Goal: Use online tool/utility: Utilize a website feature to perform a specific function

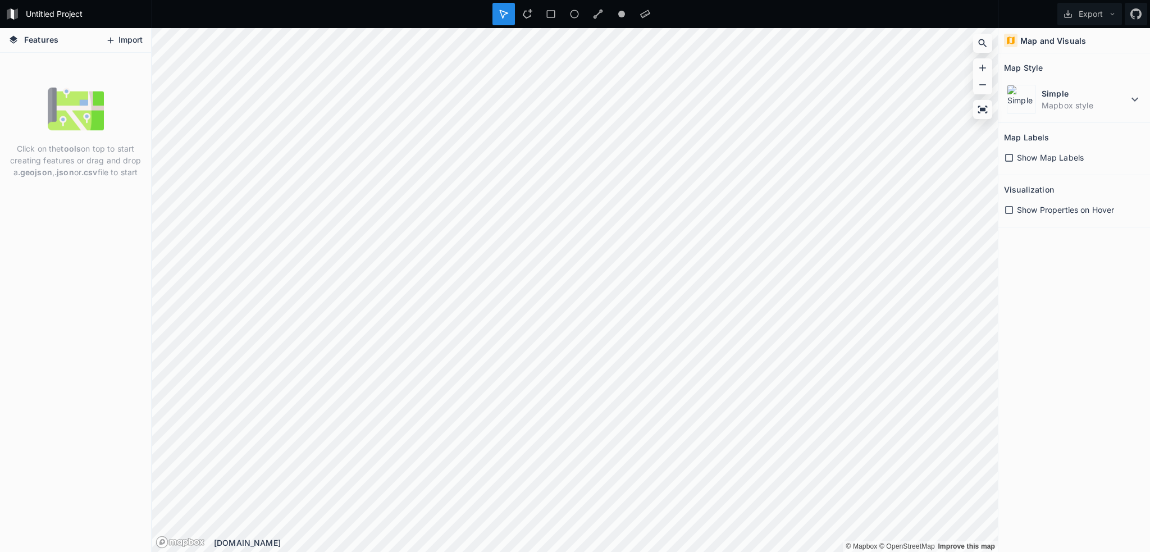
click at [127, 36] on button "Import" at bounding box center [124, 40] width 48 height 18
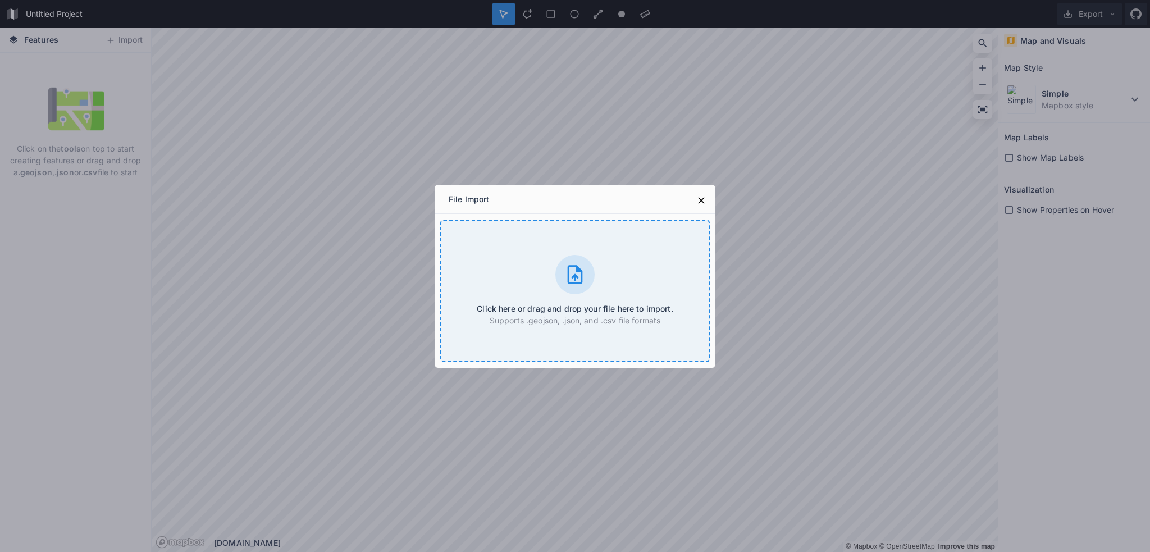
click at [601, 287] on div "Click here or drag and drop your file here to import. Supports .geojson, .json,…" at bounding box center [574, 291] width 269 height 143
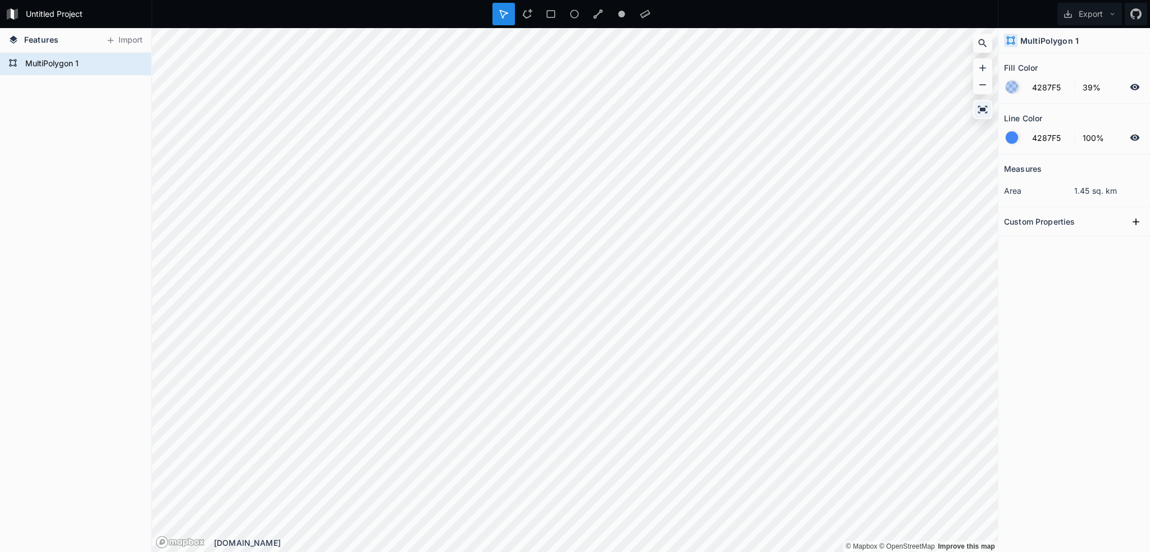
click at [981, 108] on icon at bounding box center [983, 109] width 10 height 7
click at [1136, 216] on icon at bounding box center [1135, 221] width 11 height 11
click at [1137, 240] on icon "button" at bounding box center [1136, 241] width 10 height 10
click at [1117, 273] on span "Delete" at bounding box center [1118, 277] width 45 height 12
click at [75, 65] on form "MultiPolygon 1" at bounding box center [74, 64] width 105 height 17
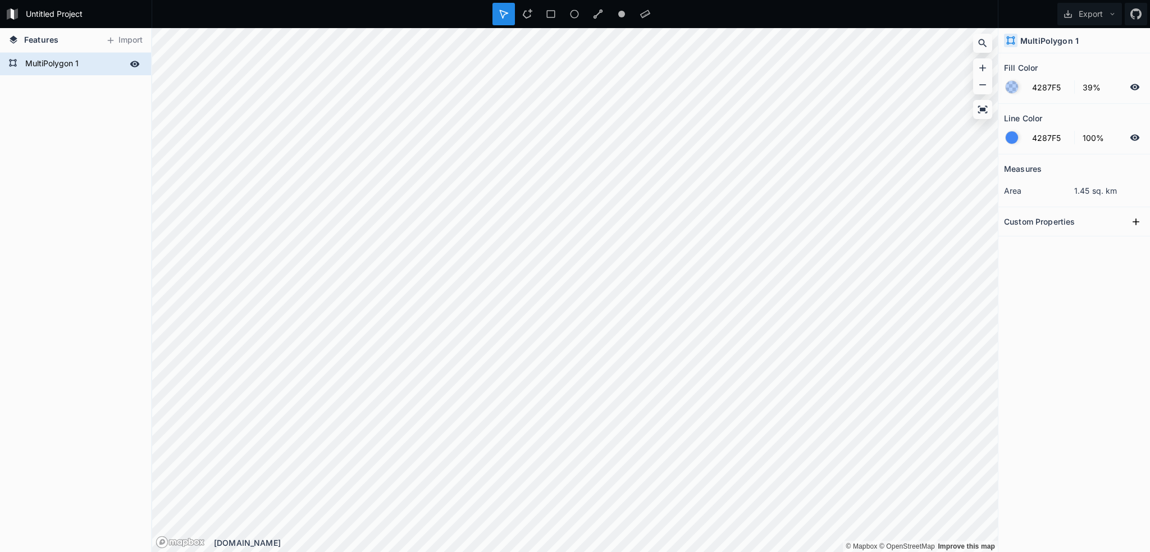
click at [132, 61] on icon at bounding box center [135, 64] width 10 height 6
click at [132, 62] on icon at bounding box center [134, 64] width 9 height 8
click at [124, 42] on button "Import" at bounding box center [124, 40] width 48 height 18
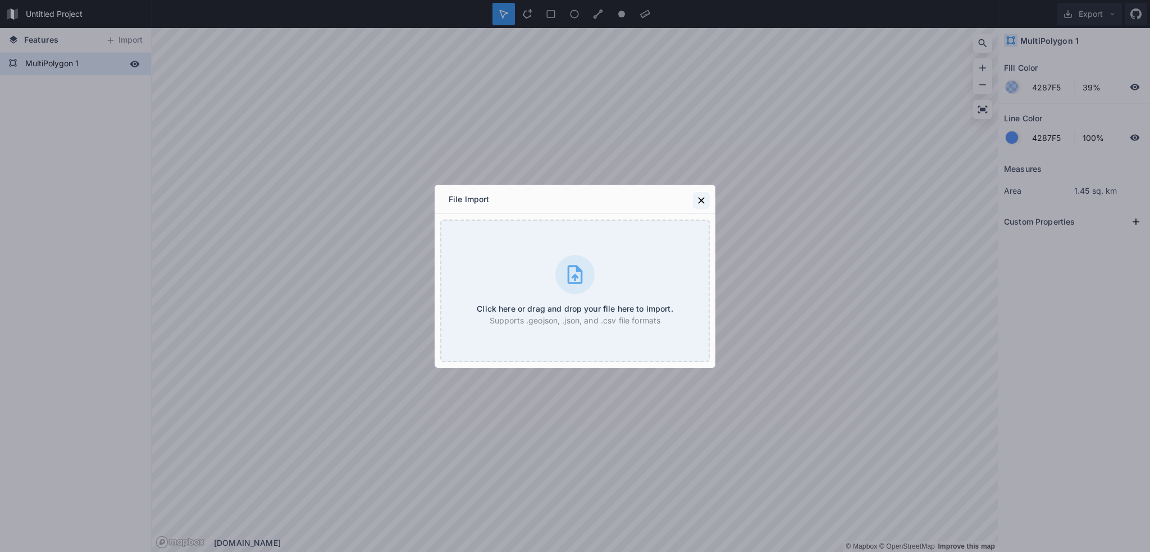
click at [696, 196] on icon at bounding box center [701, 200] width 11 height 11
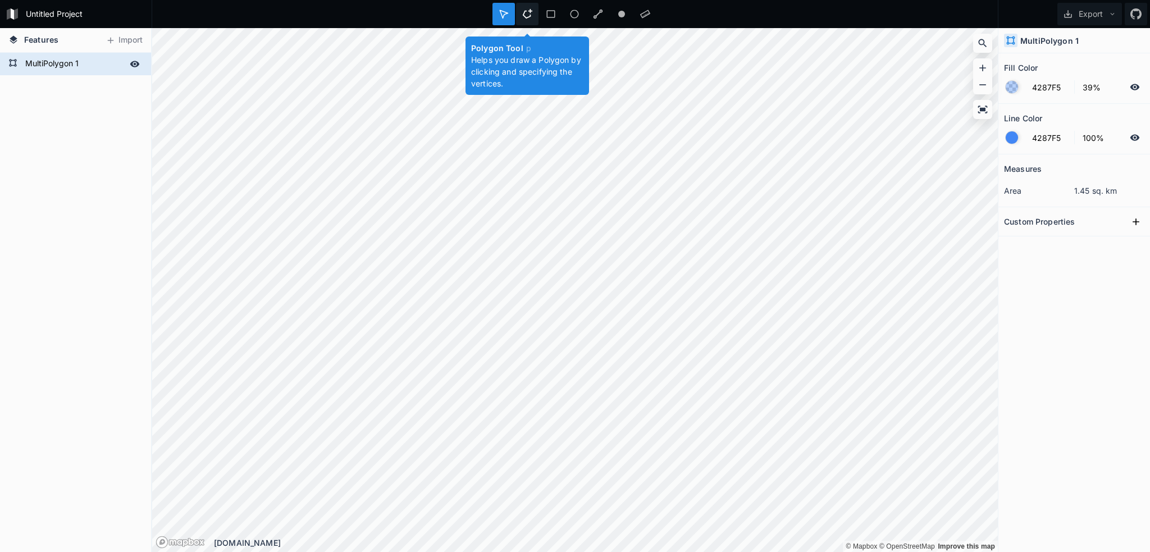
click at [528, 15] on icon at bounding box center [527, 14] width 10 height 10
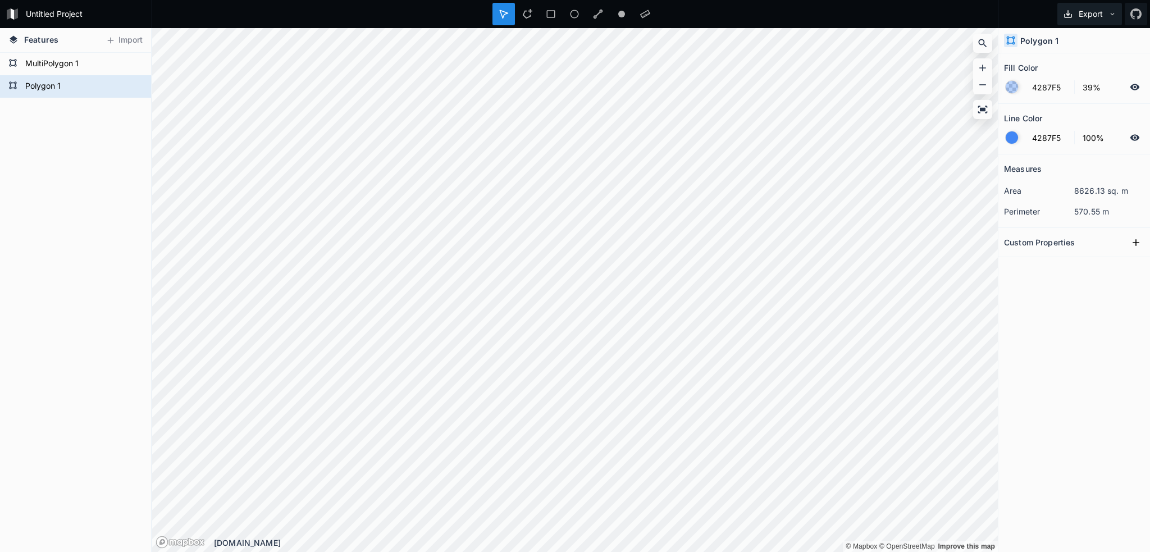
click at [1116, 11] on button "Export" at bounding box center [1089, 14] width 65 height 22
click at [1080, 76] on div "Export as .geojson" at bounding box center [1087, 87] width 112 height 23
click at [90, 64] on form "MultiPolygon 1" at bounding box center [74, 64] width 105 height 17
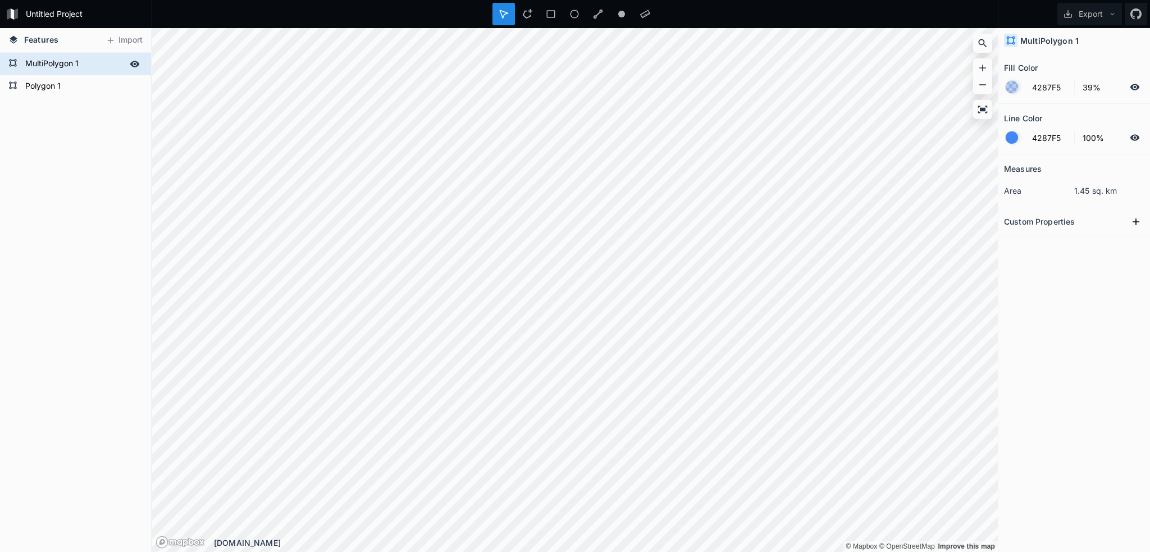
click at [89, 57] on form "MultiPolygon 1" at bounding box center [74, 64] width 105 height 17
click at [143, 63] on div "MultiPolygon 1" at bounding box center [75, 64] width 151 height 22
drag, startPoint x: 130, startPoint y: 60, endPoint x: 147, endPoint y: 62, distance: 17.0
click at [130, 60] on div at bounding box center [135, 64] width 16 height 16
click at [1119, 16] on button "Export" at bounding box center [1089, 14] width 65 height 22
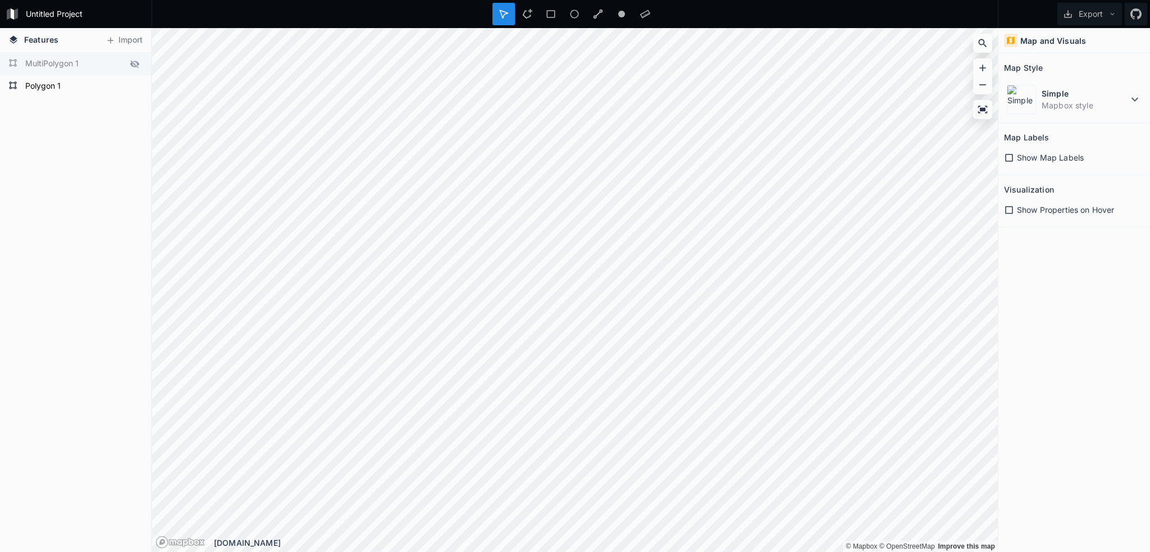
click at [57, 62] on form "MultiPolygon 1" at bounding box center [74, 64] width 105 height 17
click at [65, 71] on form "Polygon 1" at bounding box center [74, 64] width 105 height 17
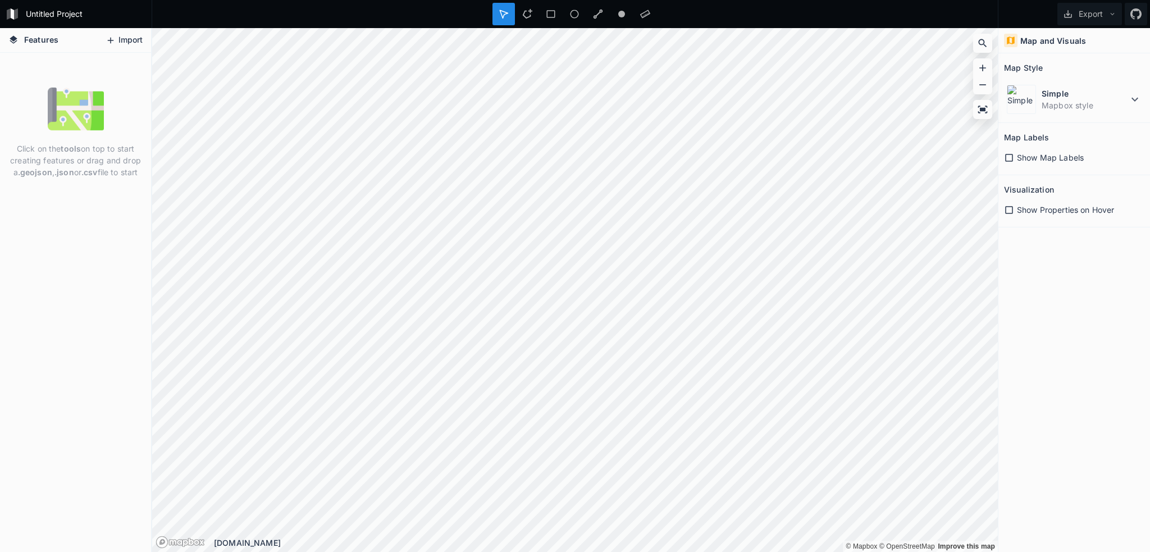
click at [119, 33] on button "Import" at bounding box center [124, 40] width 48 height 18
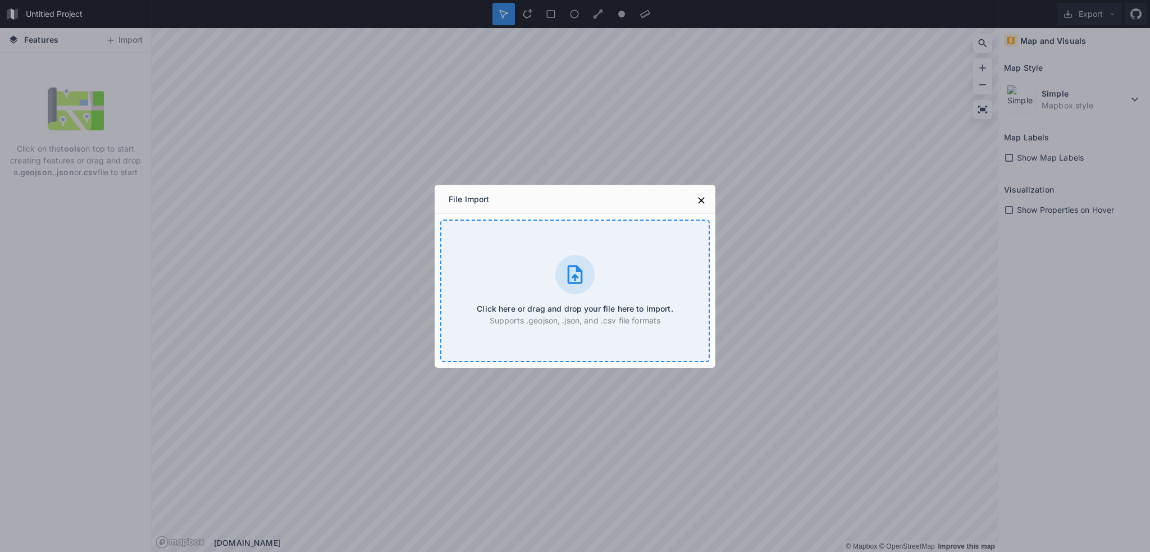
click at [546, 255] on div "Click here or drag and drop your file here to import. Supports .geojson, .json,…" at bounding box center [574, 291] width 269 height 143
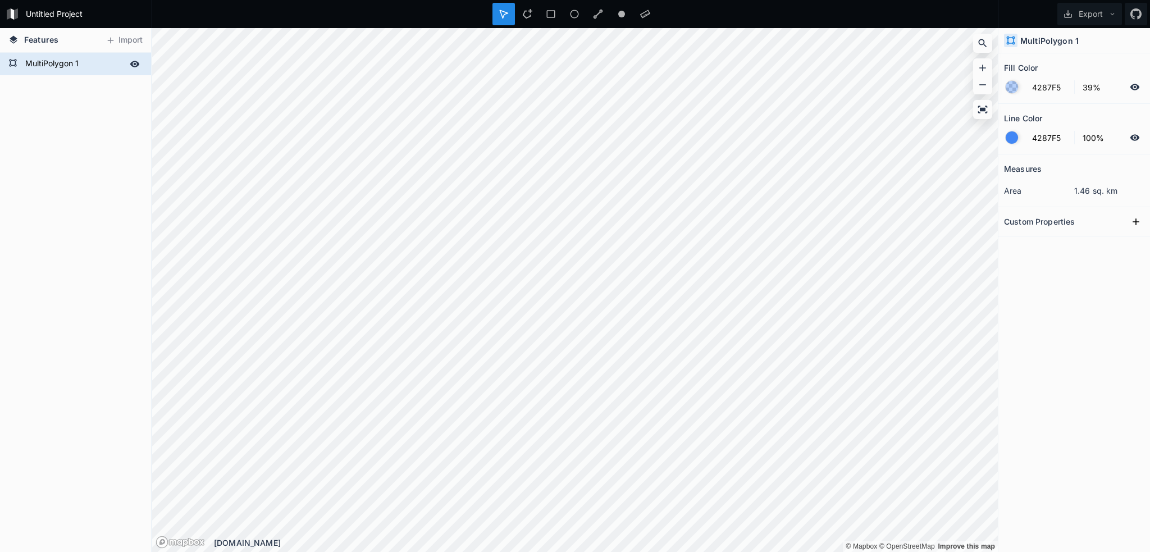
click at [82, 62] on form "MultiPolygon 1" at bounding box center [74, 64] width 105 height 17
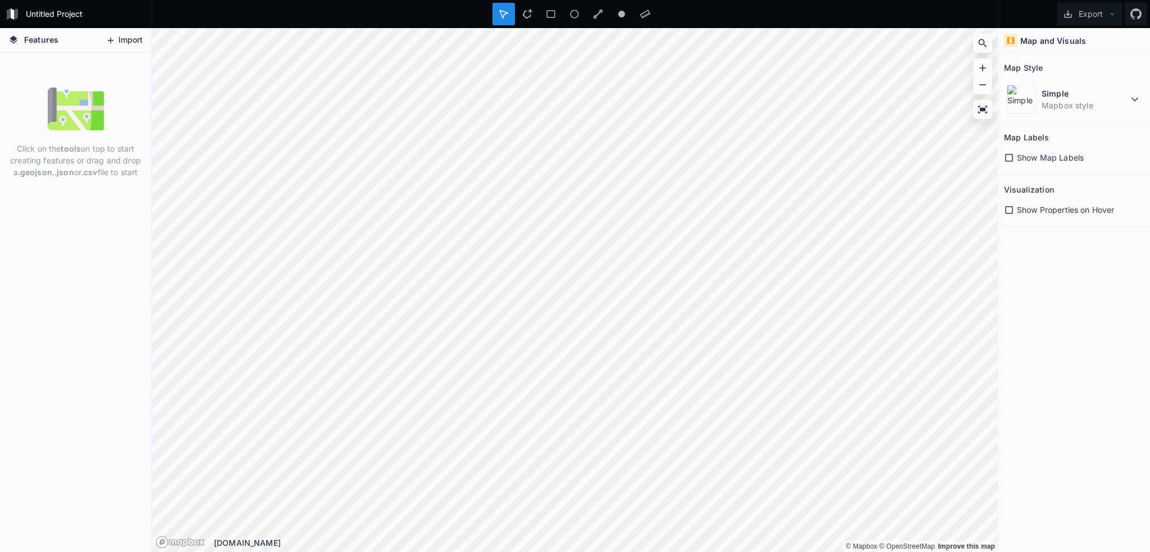
click at [129, 39] on button "Import" at bounding box center [124, 40] width 48 height 18
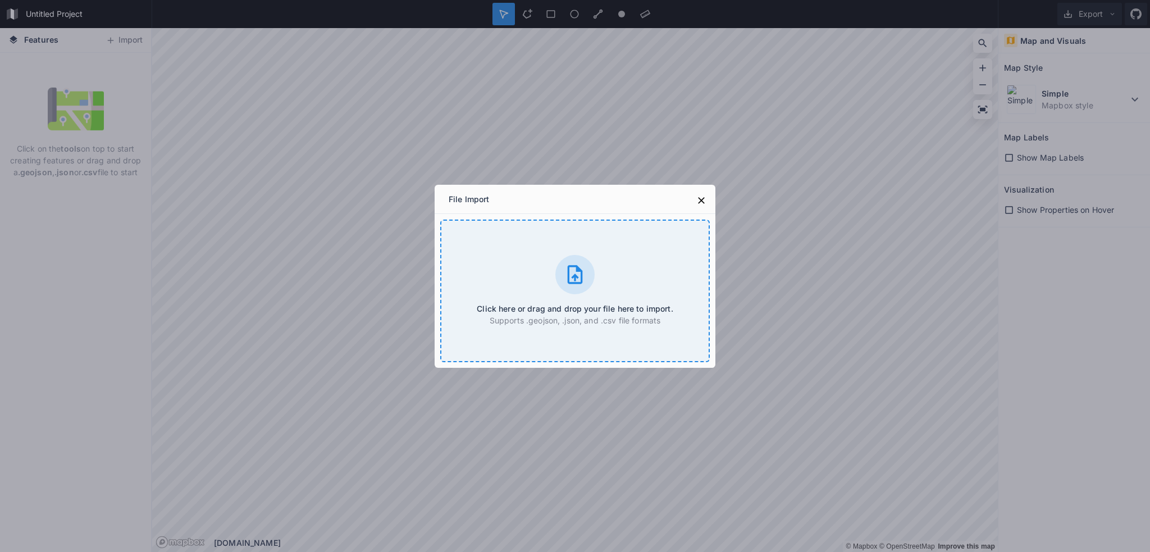
click at [606, 267] on div "Click here or drag and drop your file here to import. Supports .geojson, .json,…" at bounding box center [574, 291] width 269 height 143
